Goal: Communication & Community: Answer question/provide support

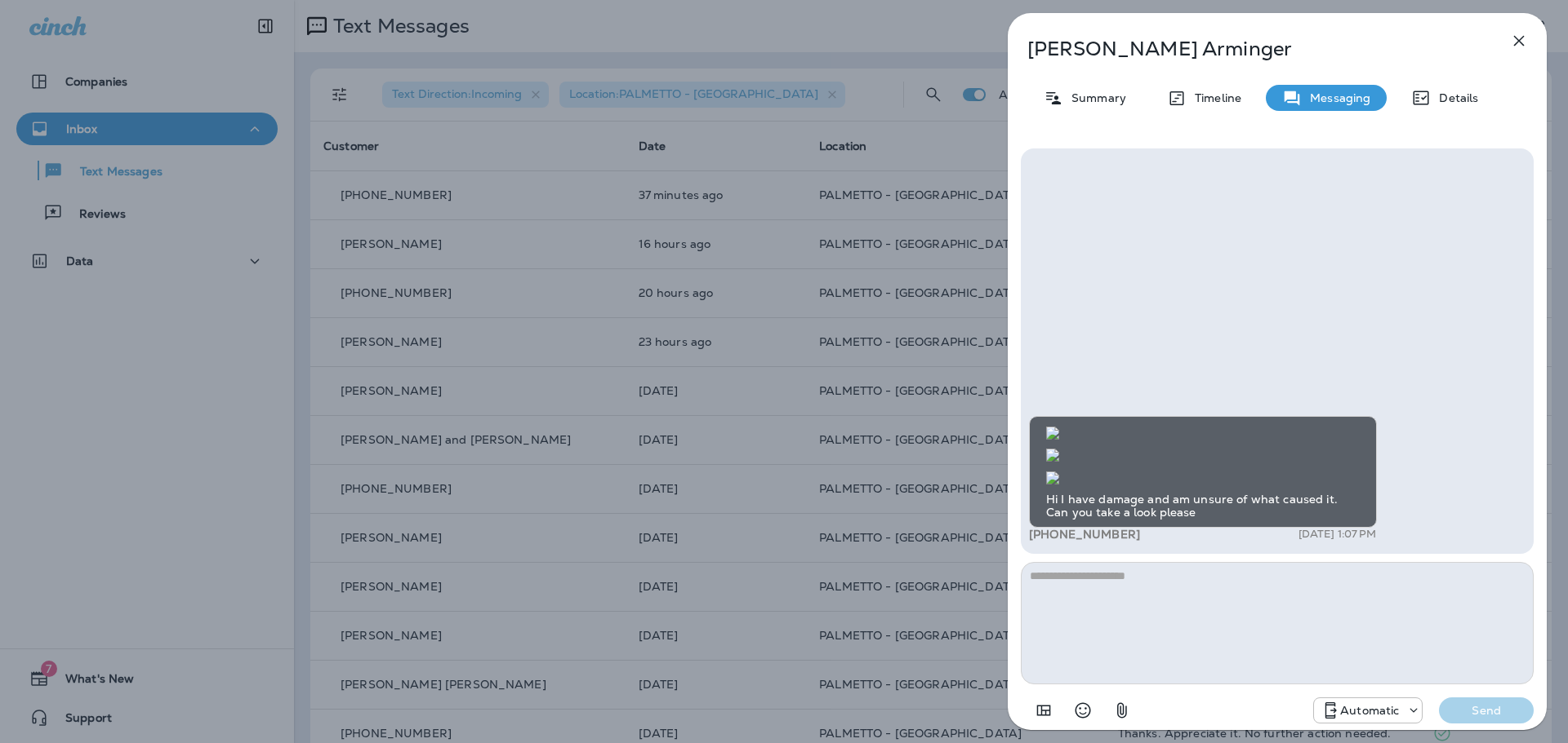
click at [1517, 36] on icon "button" at bounding box center [1519, 41] width 20 height 20
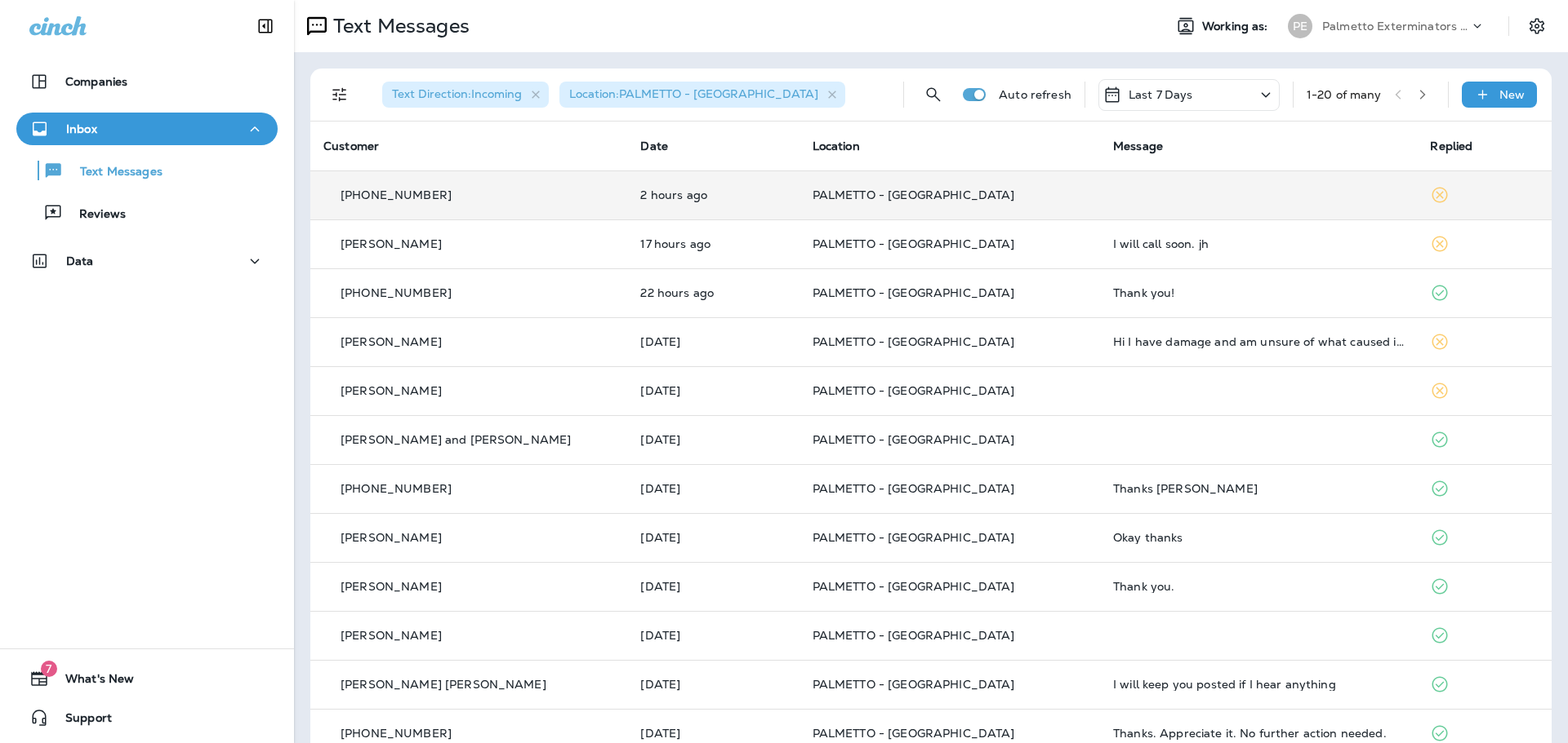
click at [1012, 198] on p "PALMETTO - [GEOGRAPHIC_DATA]" at bounding box center [949, 195] width 274 height 13
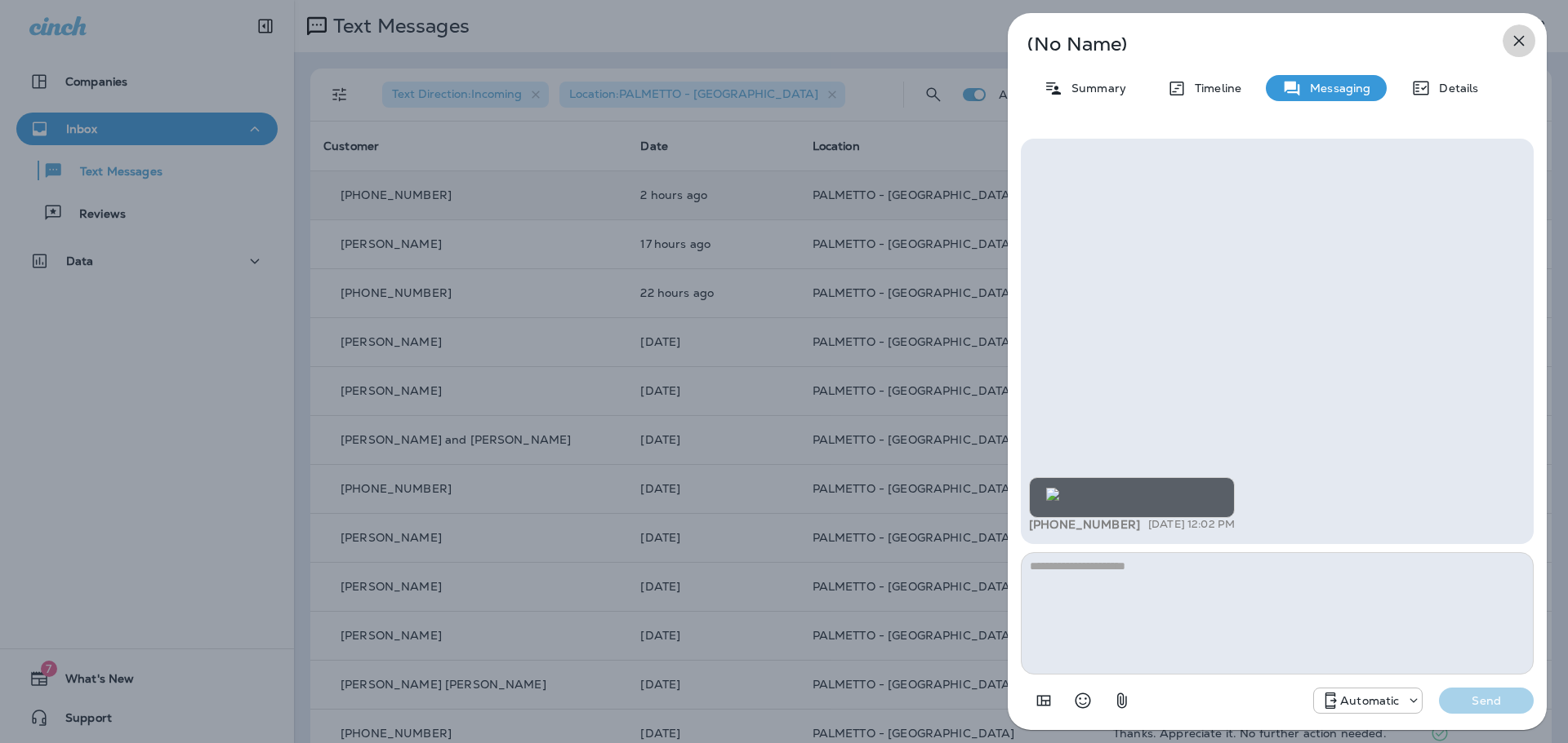
click at [1514, 46] on icon "button" at bounding box center [1519, 41] width 20 height 20
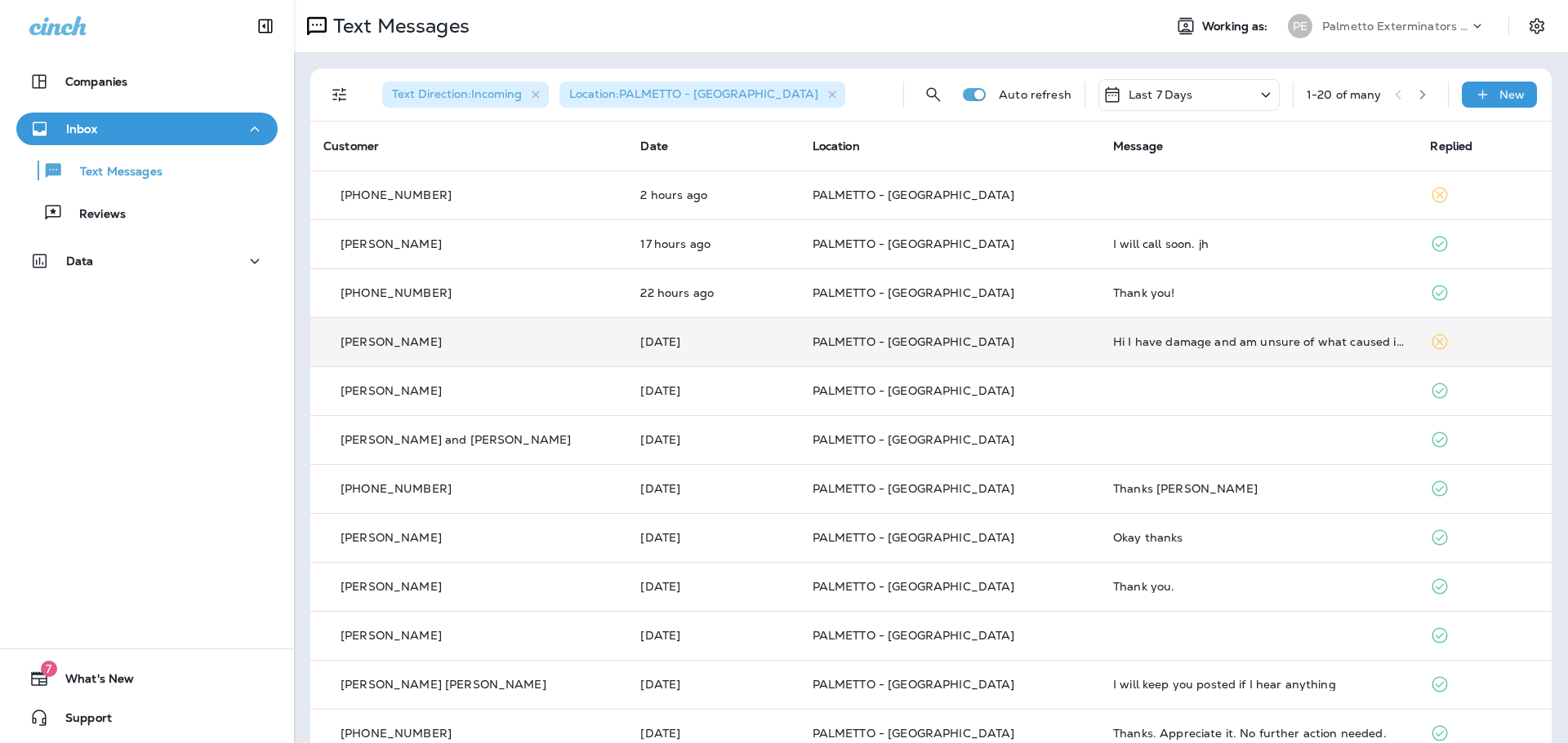
click at [1020, 346] on p "PALMETTO - [GEOGRAPHIC_DATA]" at bounding box center [949, 341] width 274 height 13
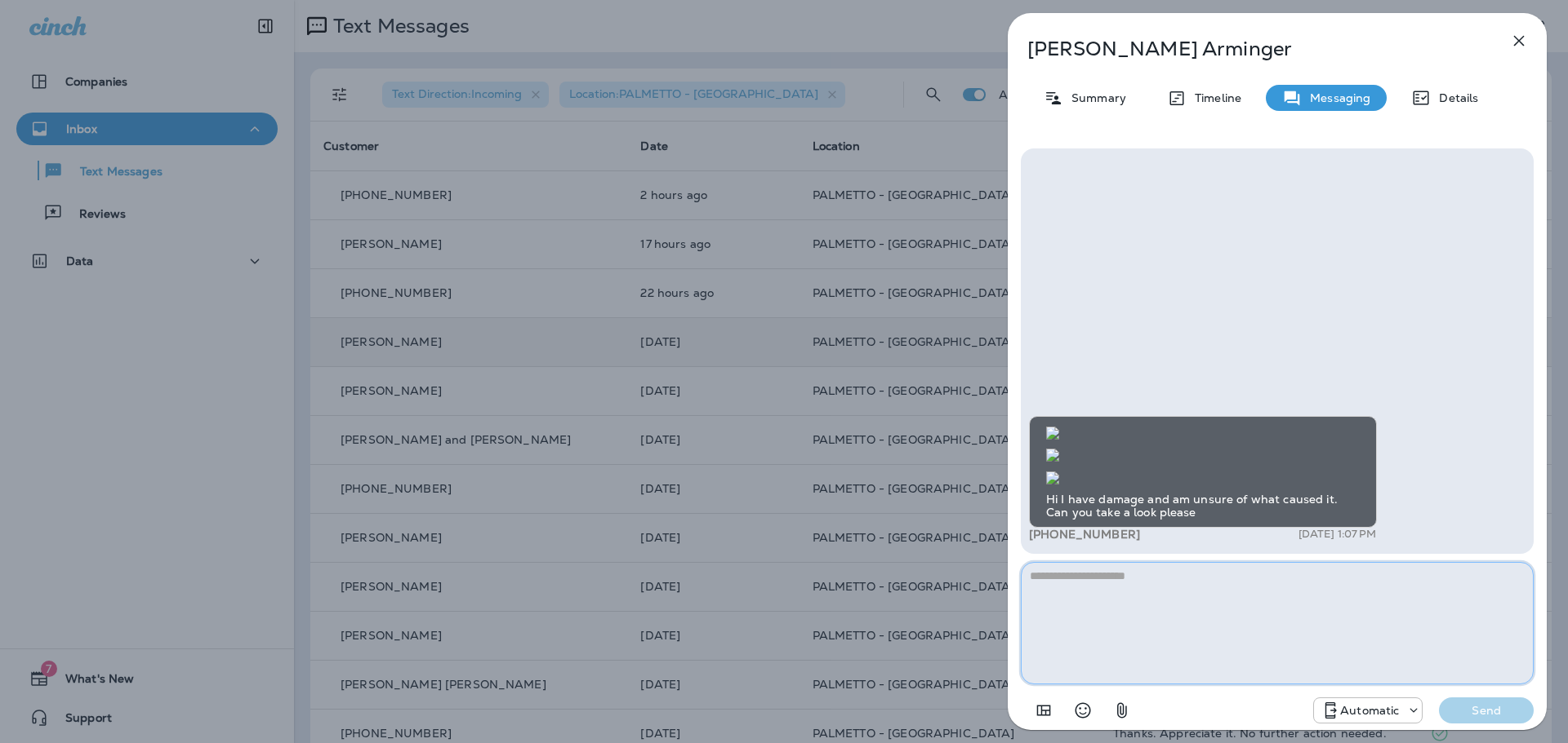
scroll to position [-137, 0]
click at [1515, 45] on icon "button" at bounding box center [1520, 41] width 11 height 11
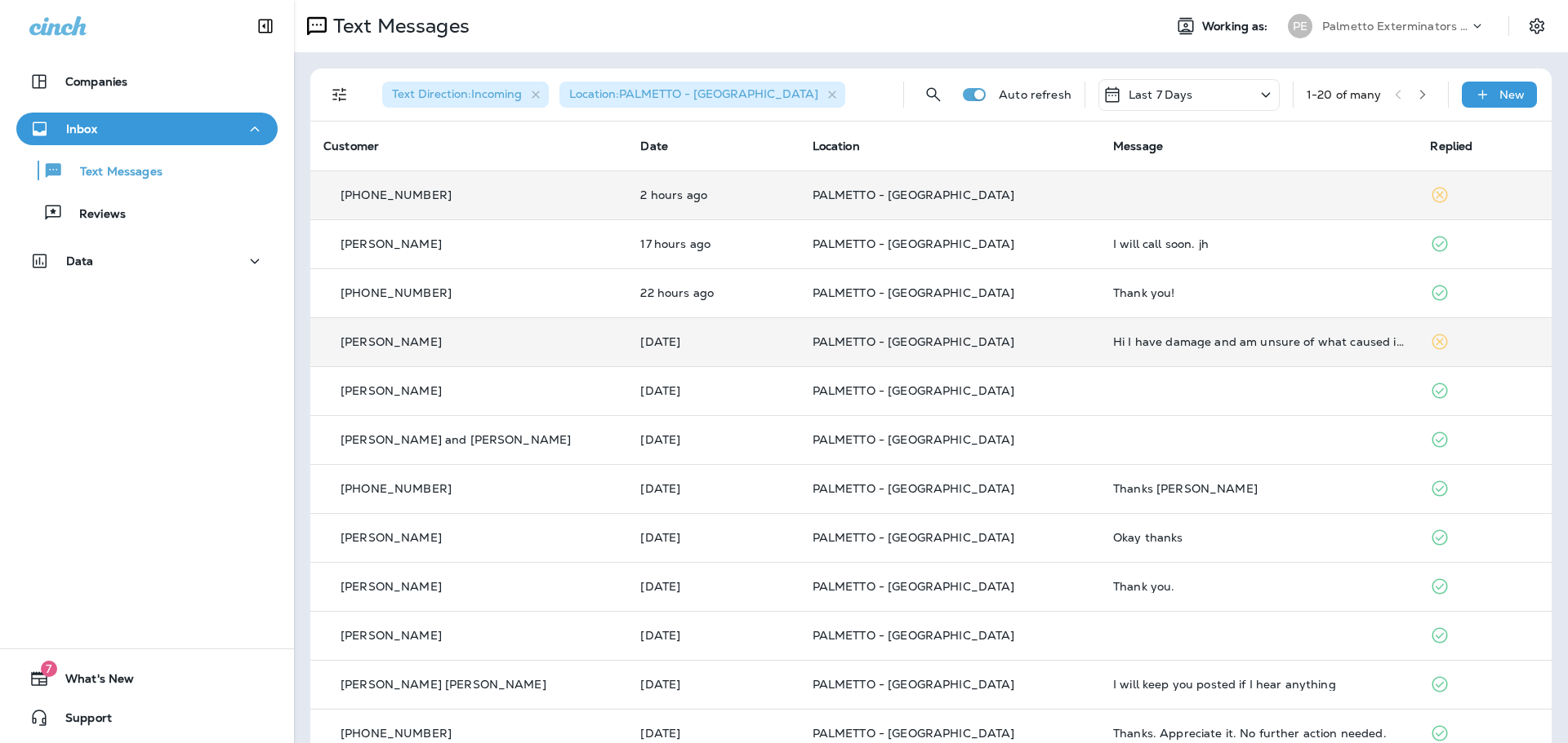
click at [975, 176] on td "PALMETTO - [GEOGRAPHIC_DATA]" at bounding box center [949, 195] width 301 height 49
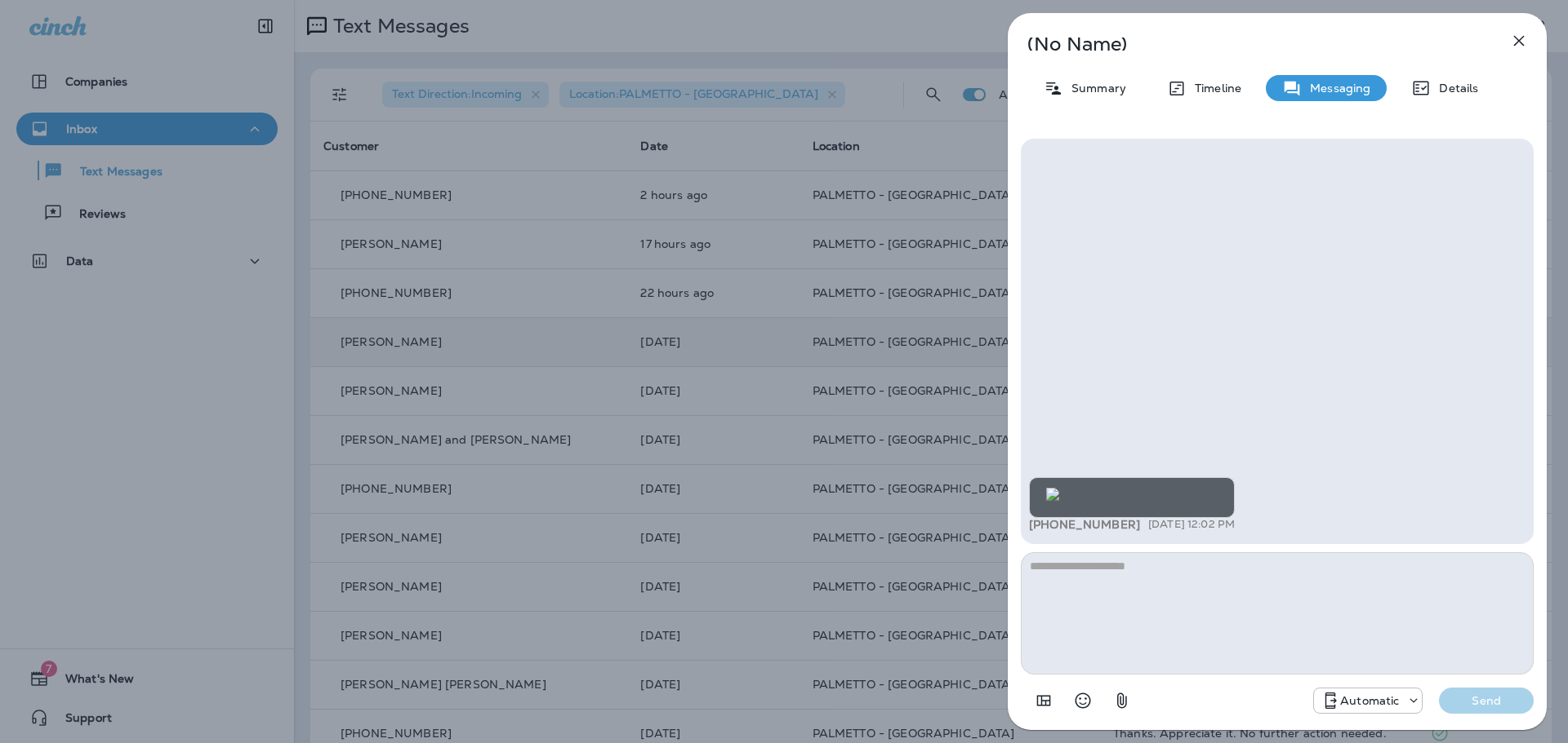
click at [1519, 33] on icon "button" at bounding box center [1519, 41] width 20 height 20
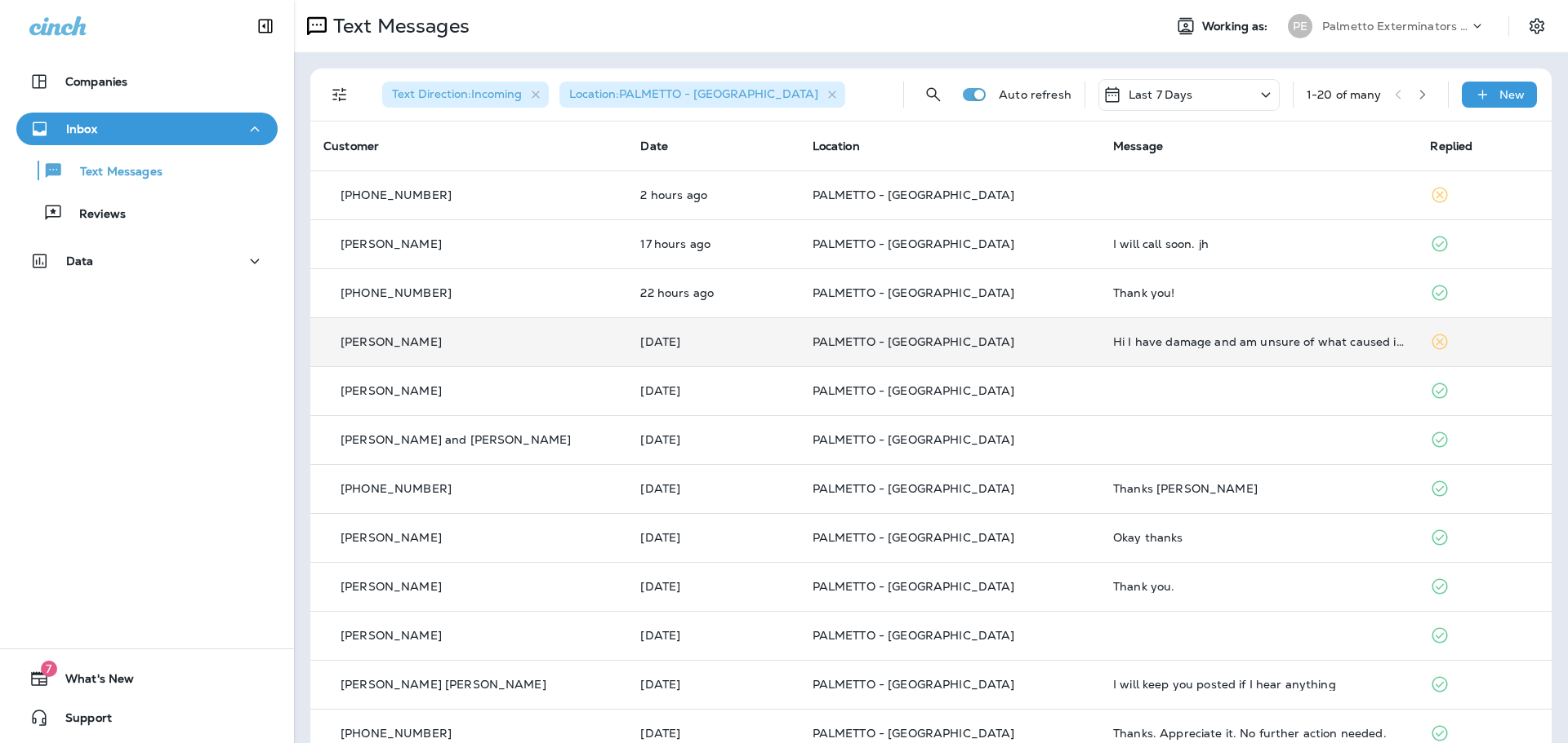
click at [1020, 339] on p "PALMETTO - [GEOGRAPHIC_DATA]" at bounding box center [949, 341] width 274 height 13
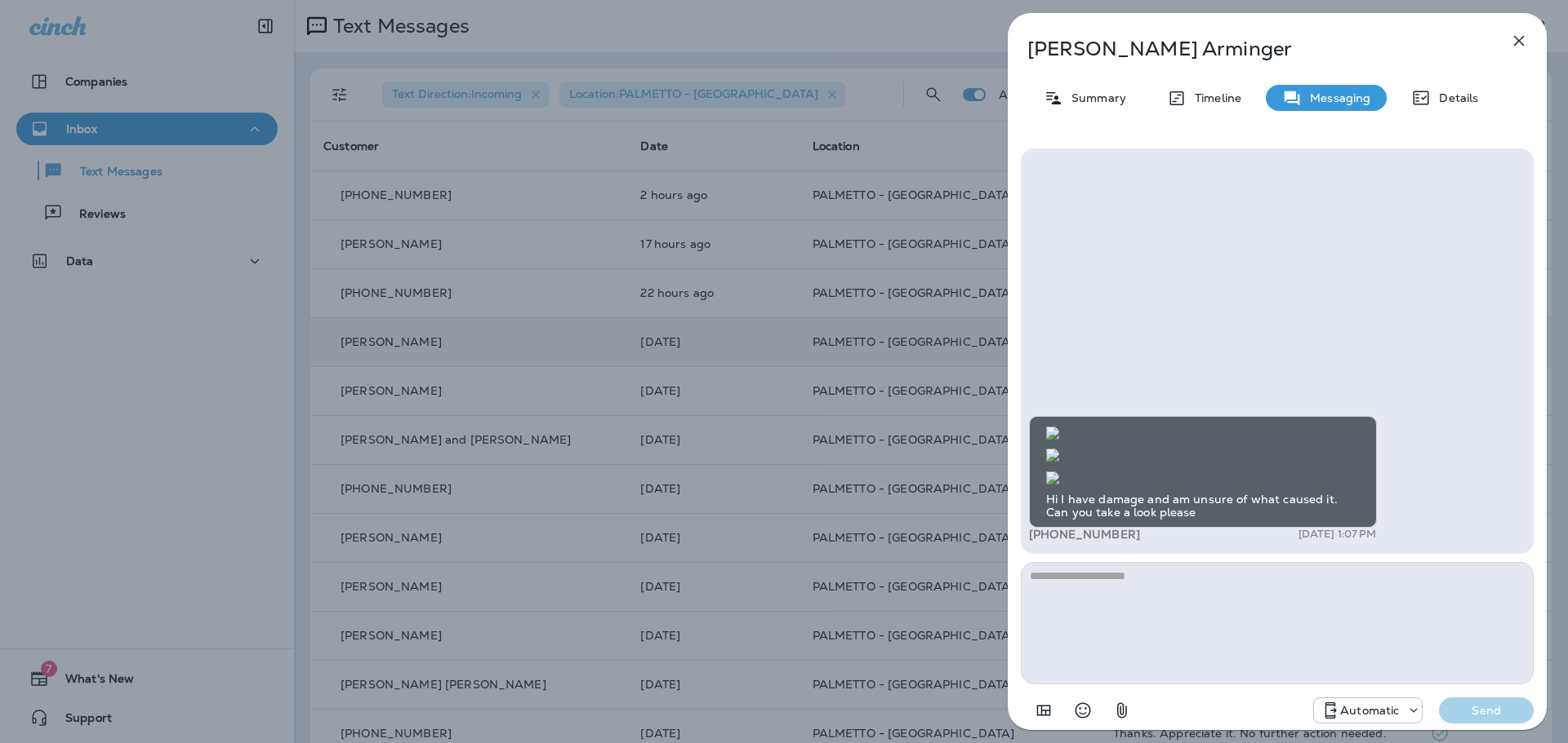
scroll to position [-108, 0]
click at [1059, 472] on img at bounding box center [1052, 478] width 13 height 13
click at [1520, 43] on icon "button" at bounding box center [1520, 41] width 11 height 11
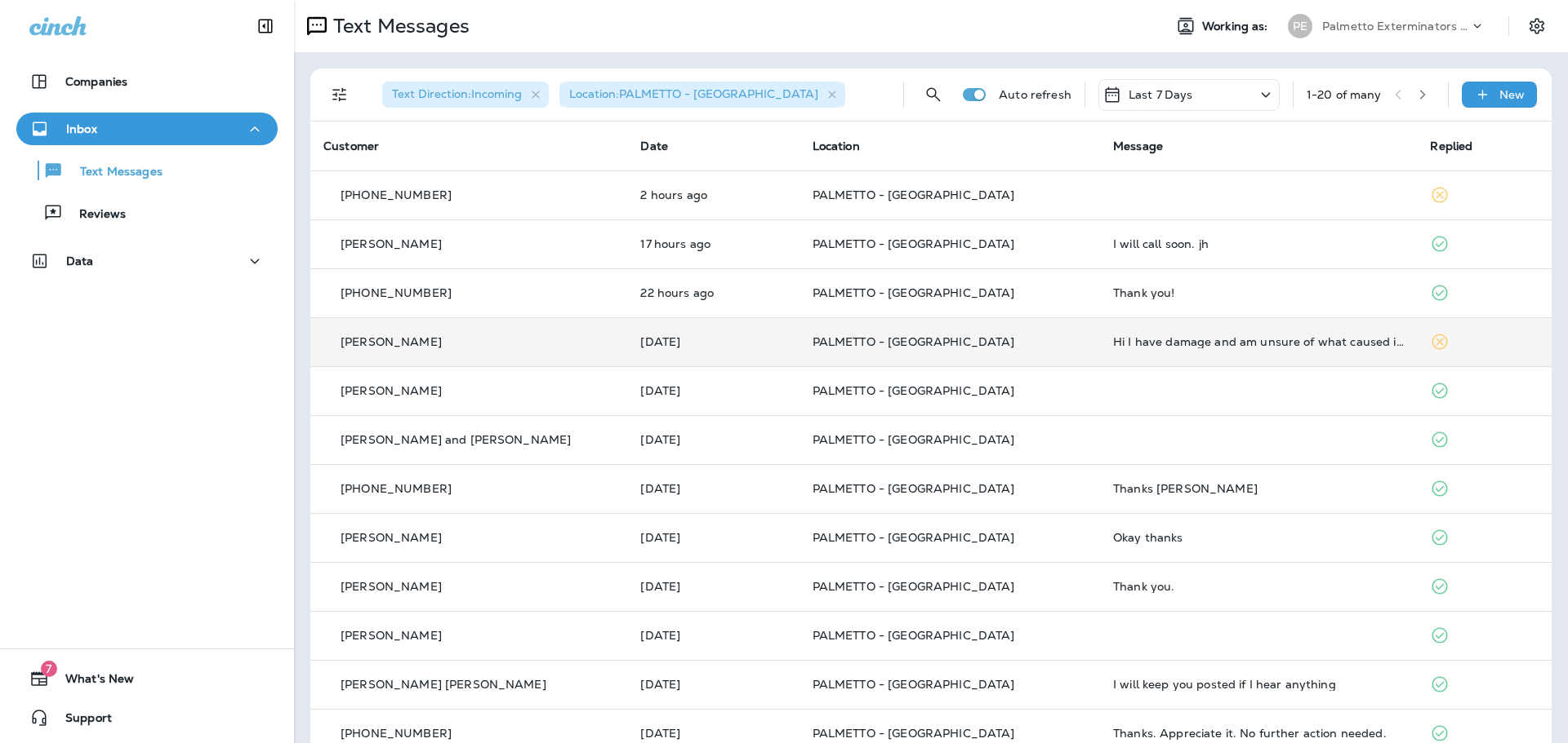
click at [1029, 205] on td "PALMETTO - [GEOGRAPHIC_DATA]" at bounding box center [949, 195] width 301 height 49
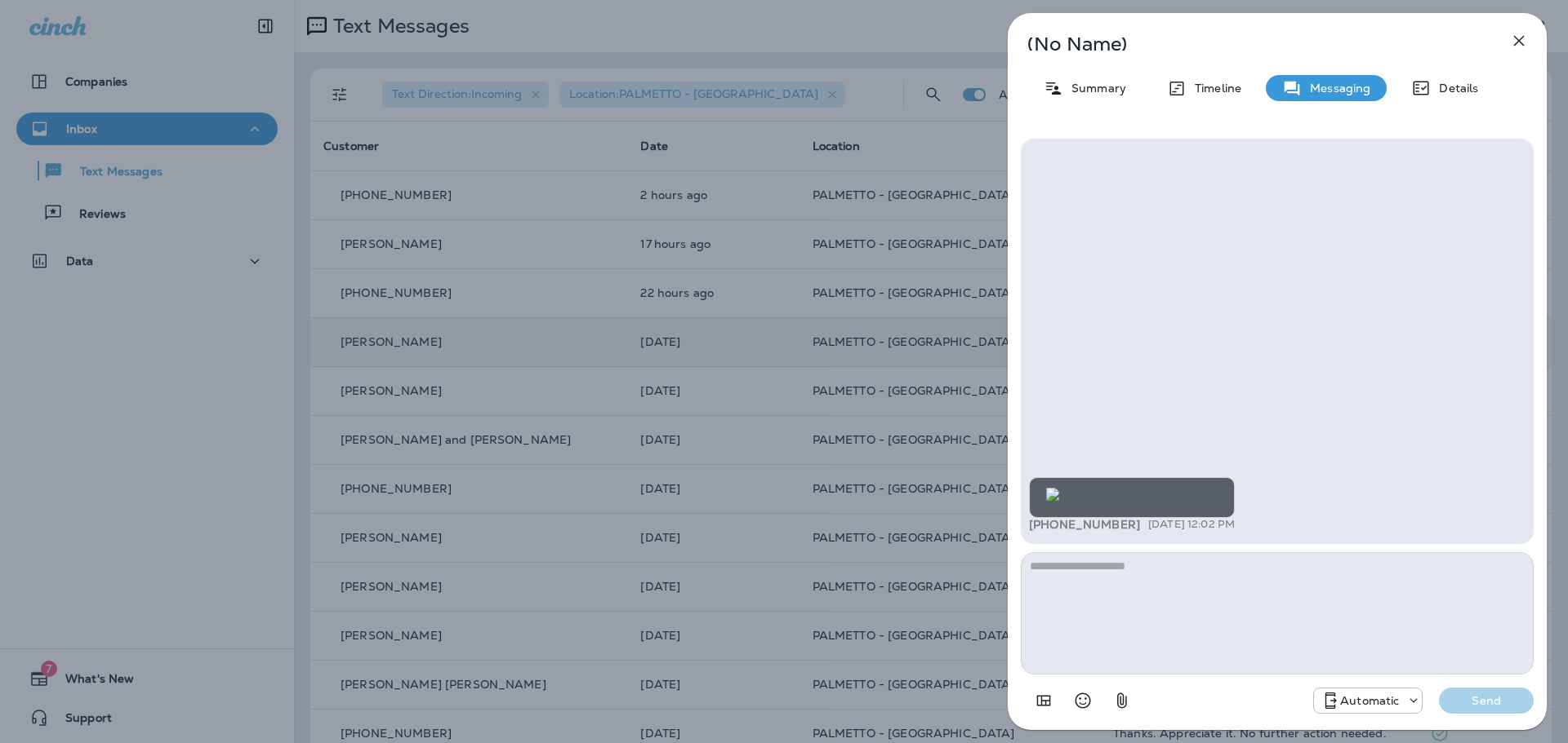
scroll to position [1, 0]
click at [1132, 574] on textarea at bounding box center [1276, 614] width 513 height 122
type textarea "**********"
click at [1476, 701] on p "Send" at bounding box center [1486, 701] width 68 height 15
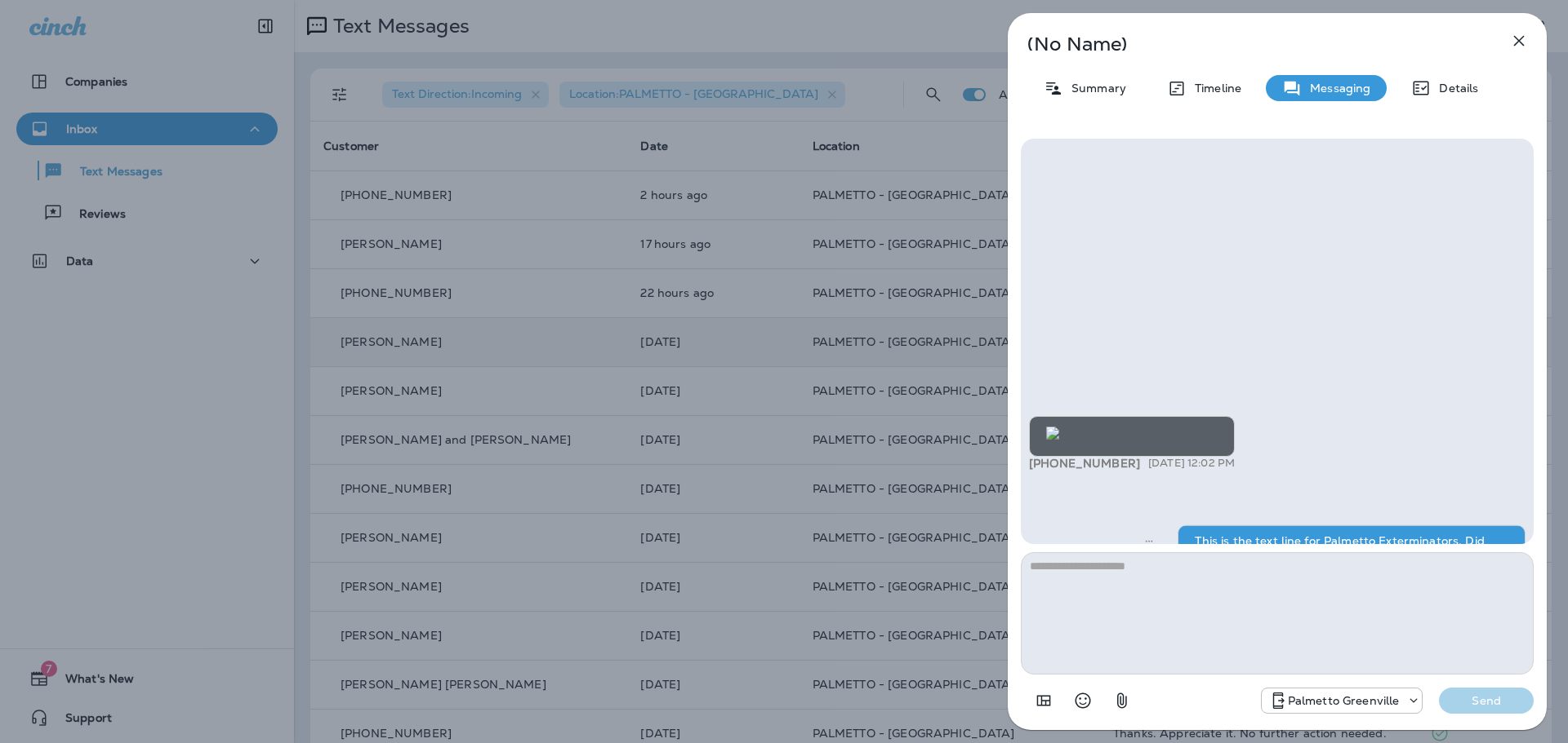
scroll to position [-60, 0]
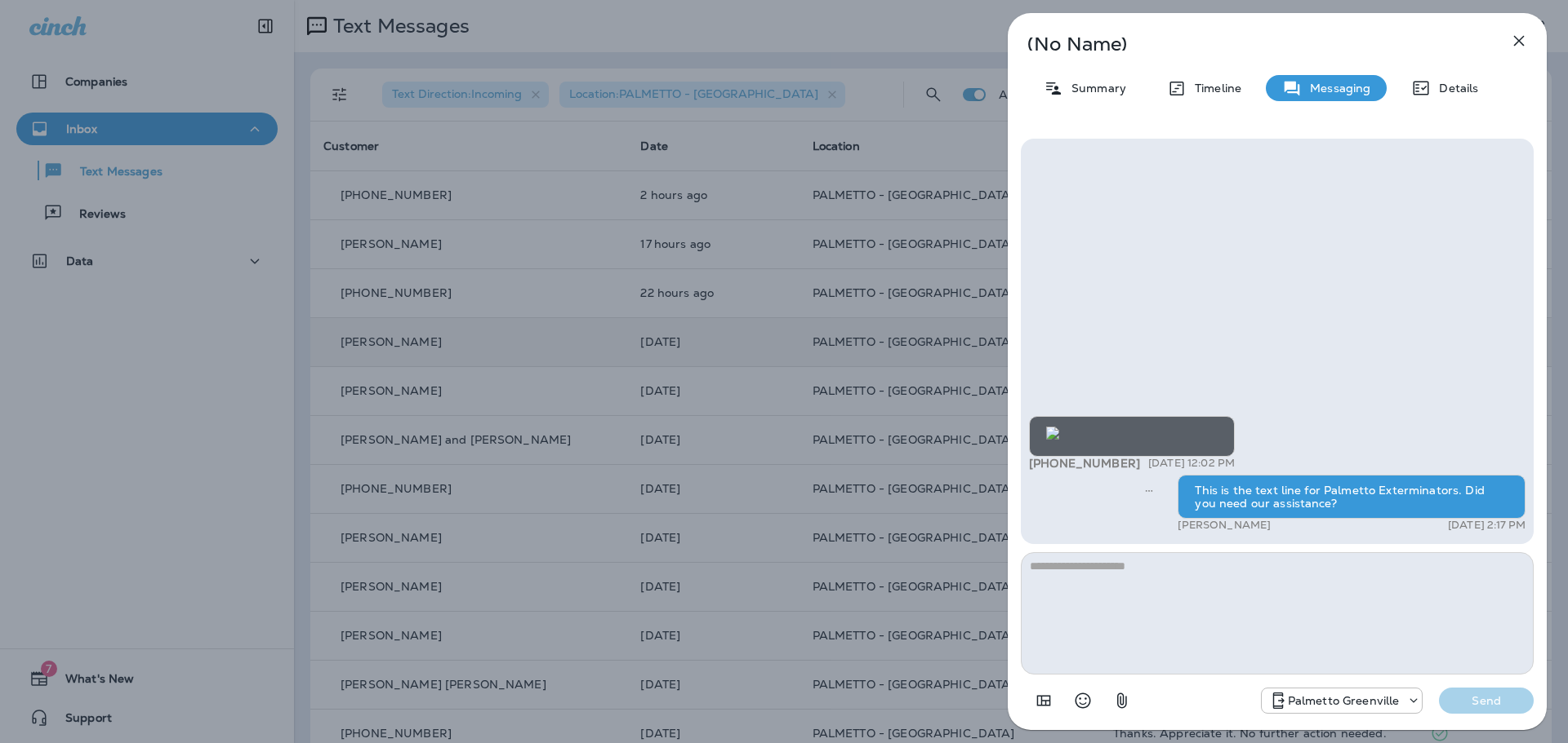
click at [1515, 40] on icon "button" at bounding box center [1519, 41] width 20 height 20
